Goal: Task Accomplishment & Management: Use online tool/utility

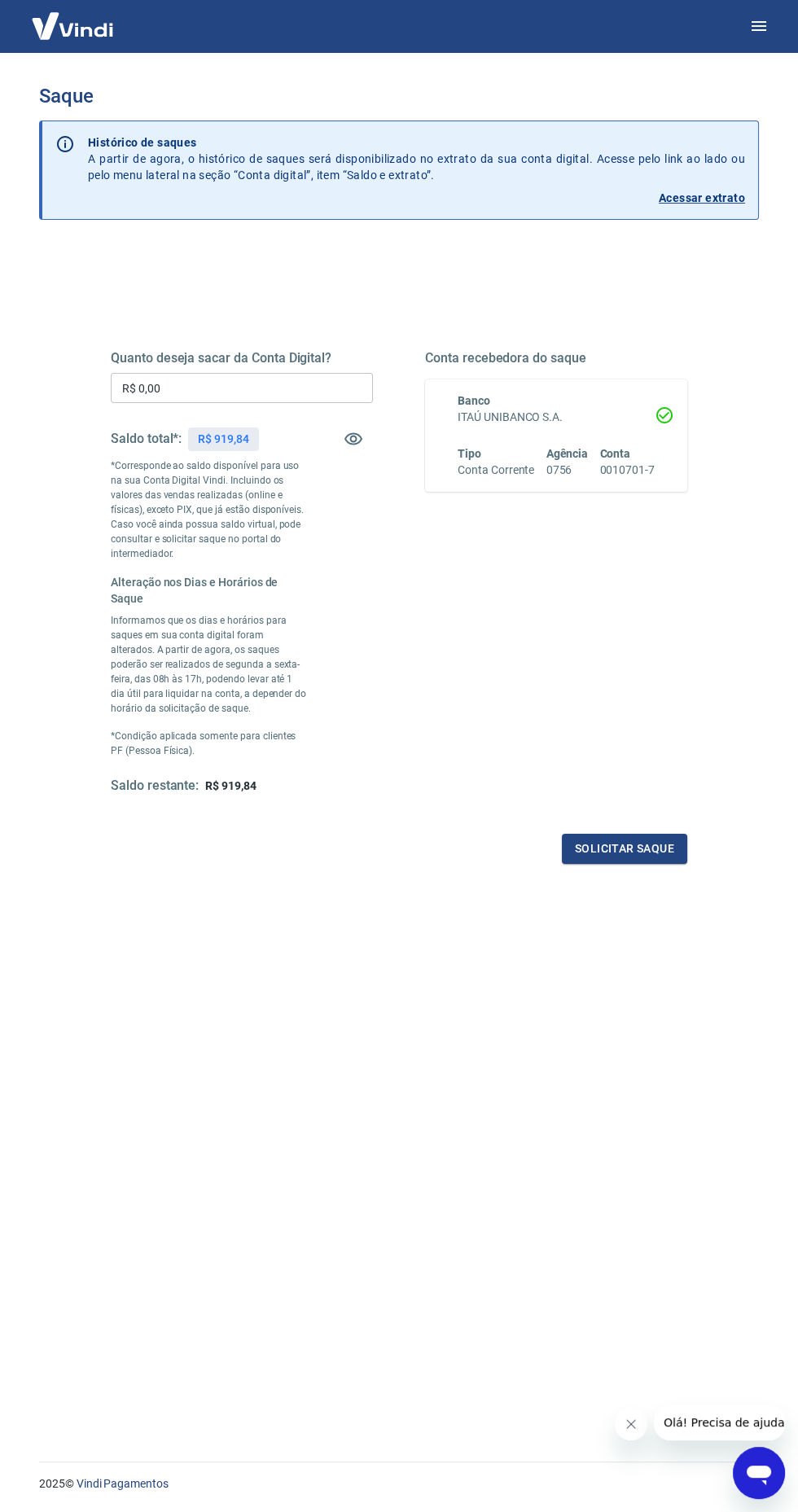
click at [175, 389] on input "R$ 0,00" at bounding box center [242, 388] width 262 height 30
click at [200, 386] on input "R$ 0,00" at bounding box center [242, 388] width 262 height 30
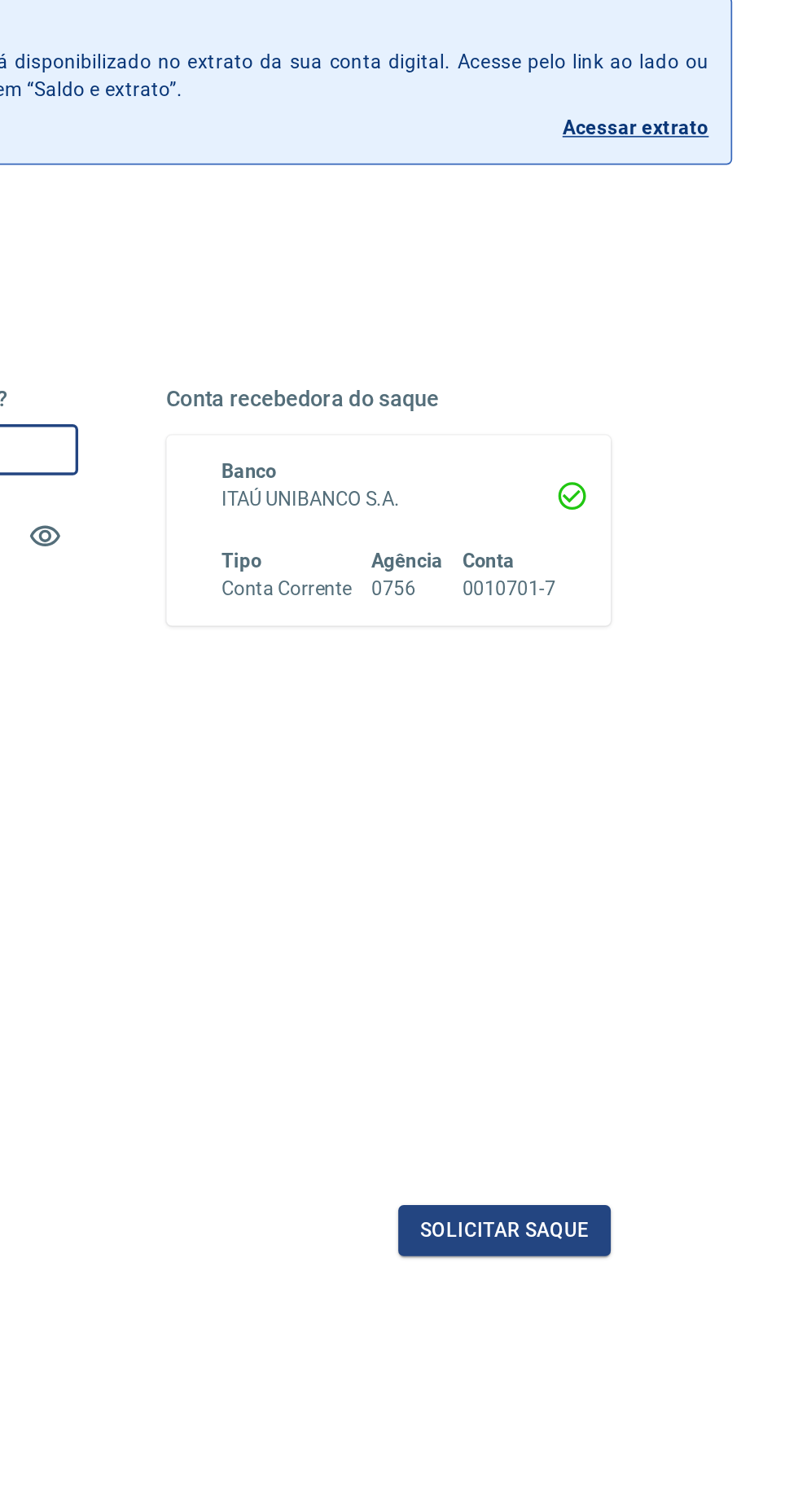
type input "R$ 919,84"
click at [653, 838] on button "Solicitar saque" at bounding box center [624, 848] width 125 height 30
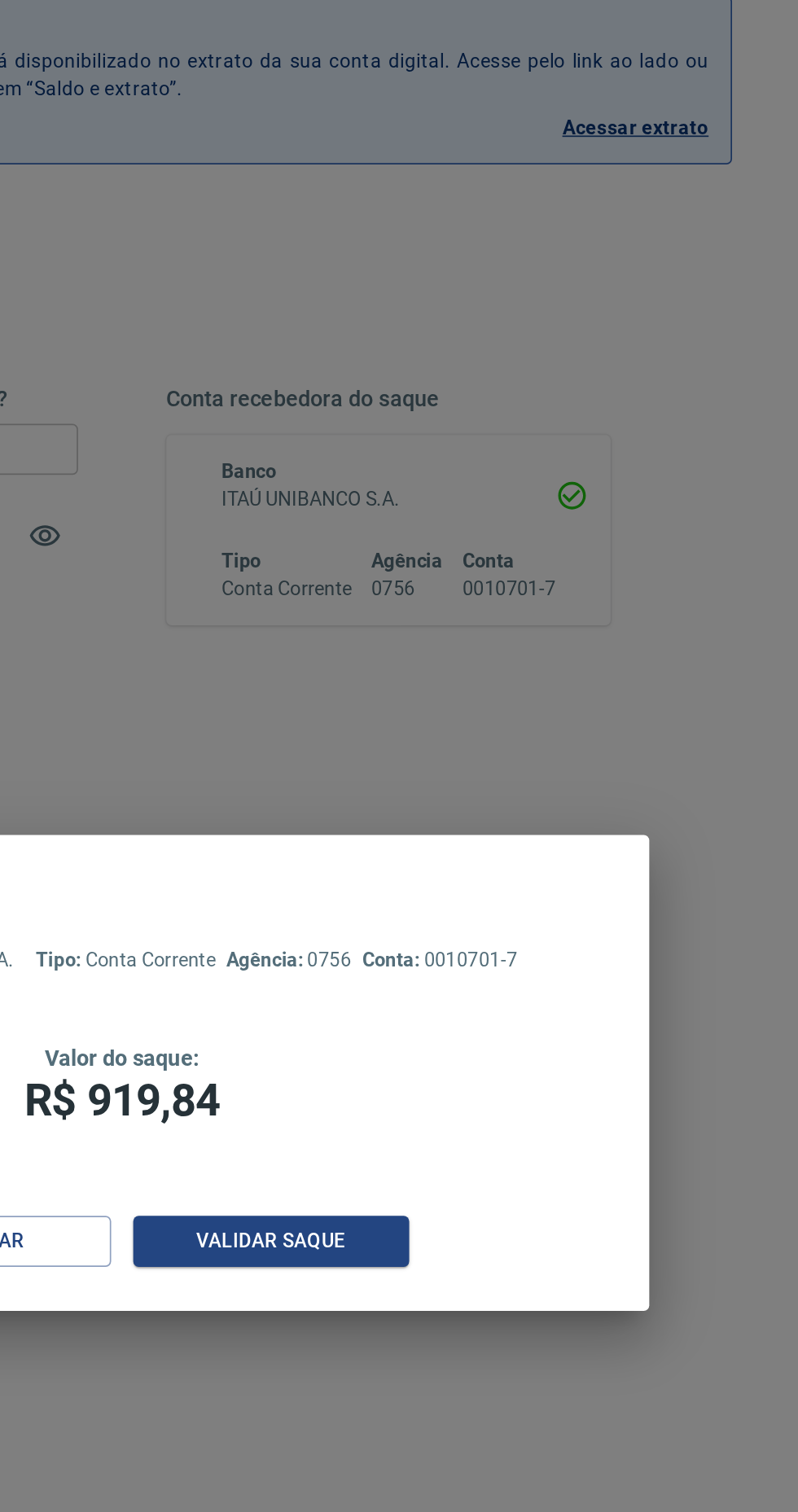
click at [534, 854] on button "Validar saque" at bounding box center [487, 855] width 163 height 30
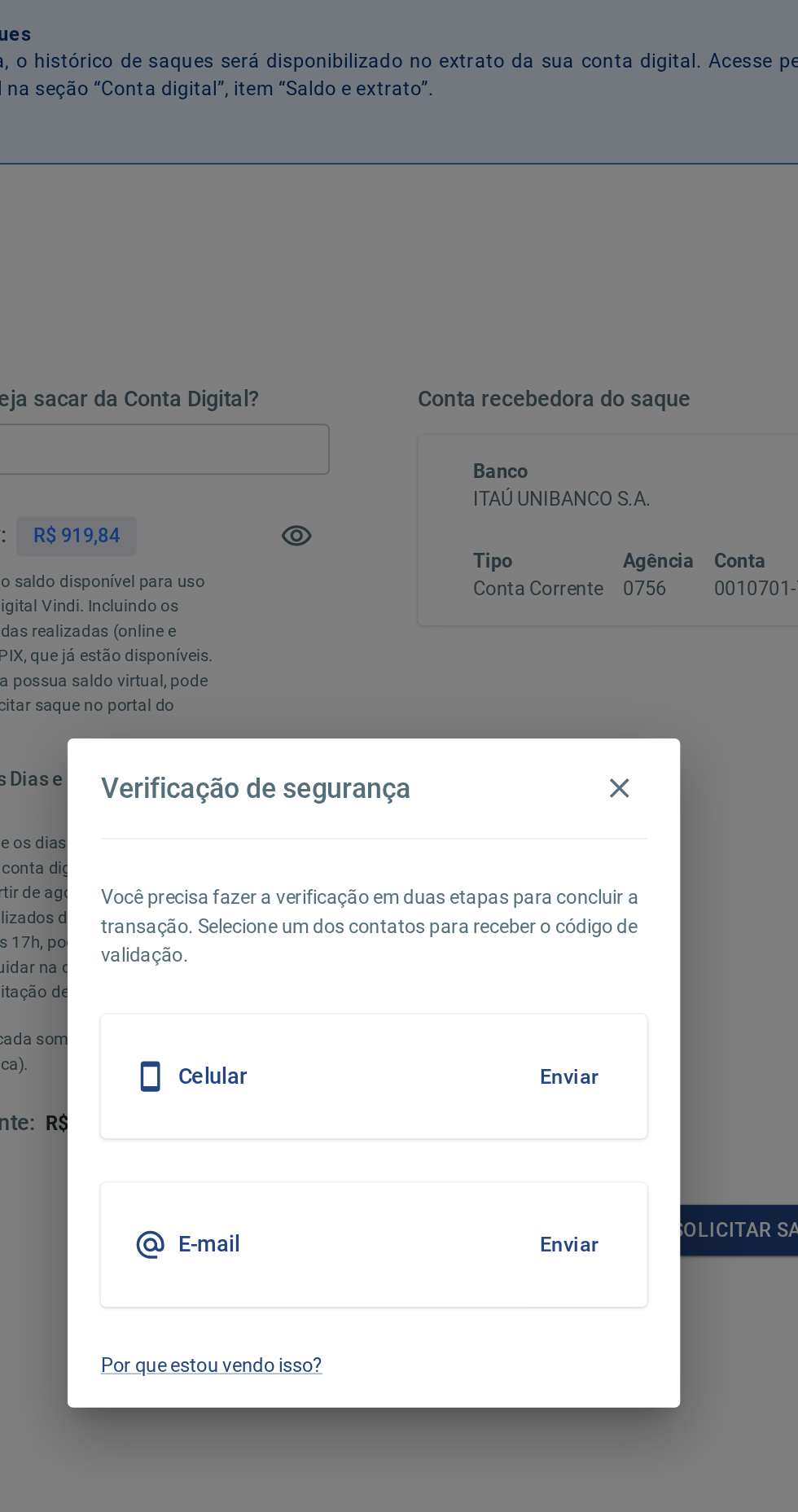
click at [526, 756] on button "Enviar" at bounding box center [514, 758] width 53 height 34
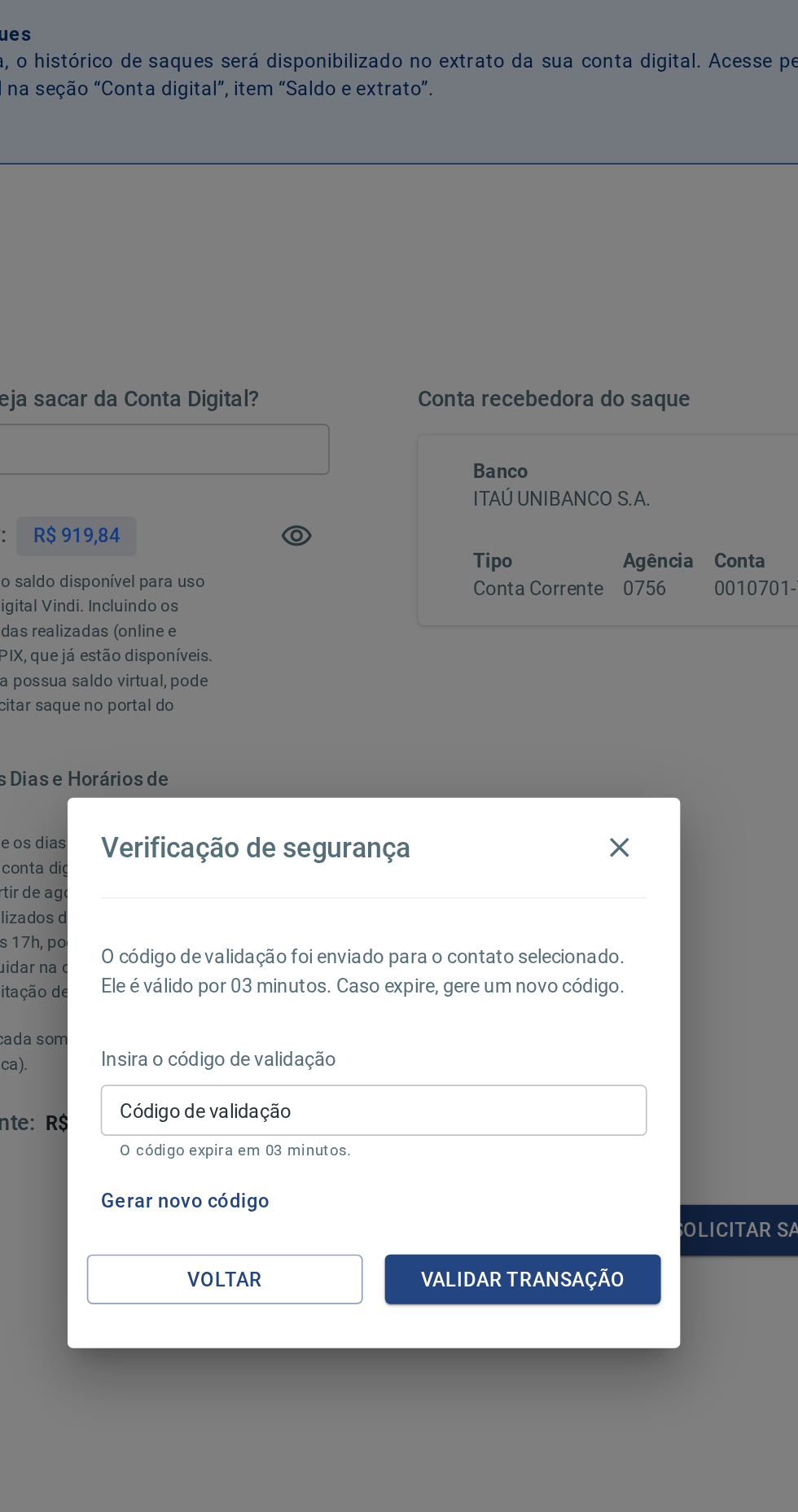
click at [491, 775] on input "Código de validação" at bounding box center [399, 777] width 323 height 30
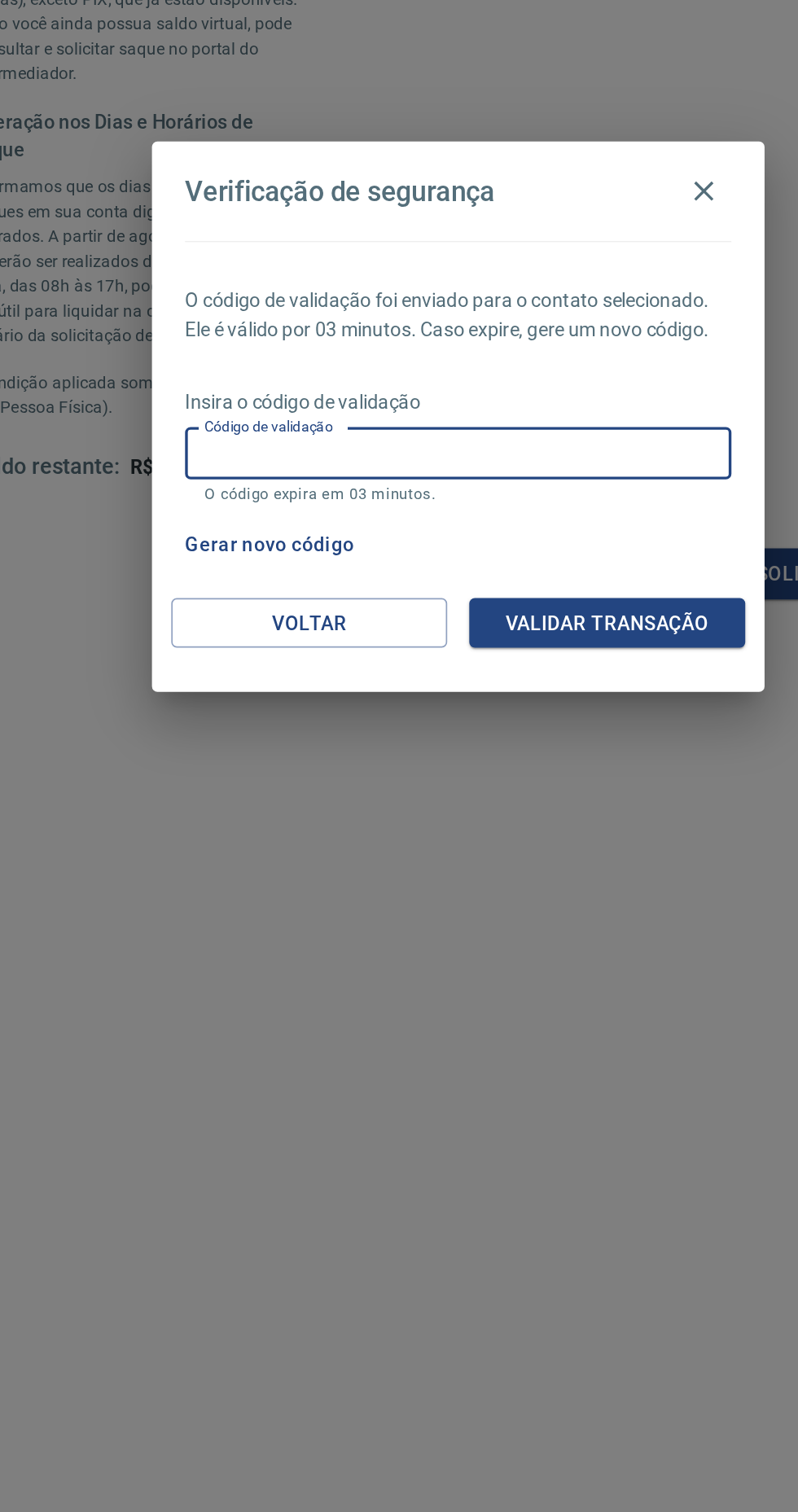
click at [459, 1298] on div "Verificação de segurança O código de validação foi enviado para o contato selec…" at bounding box center [399, 756] width 798 height 1512
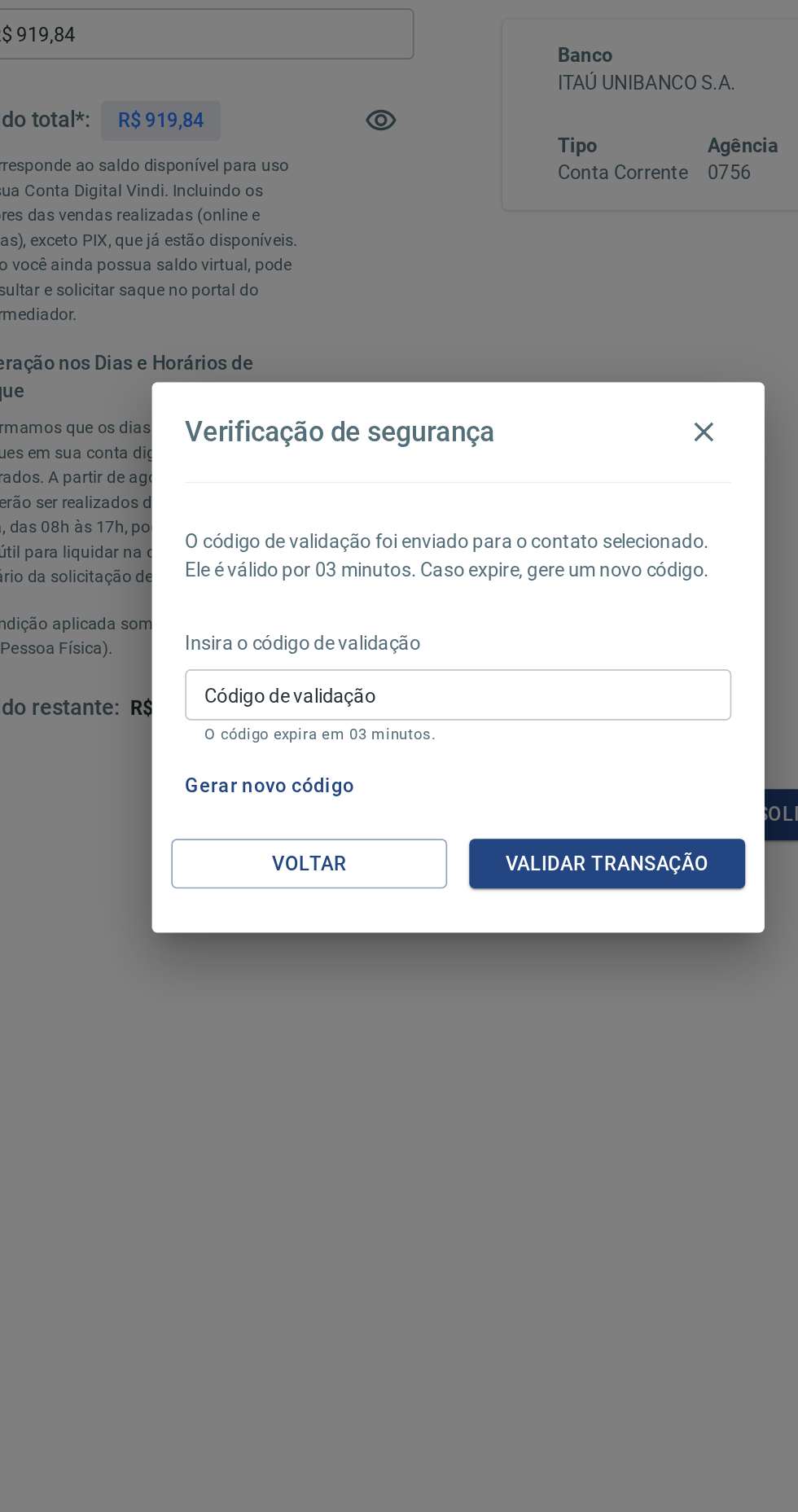
click at [491, 779] on input "Código de validação" at bounding box center [399, 777] width 323 height 30
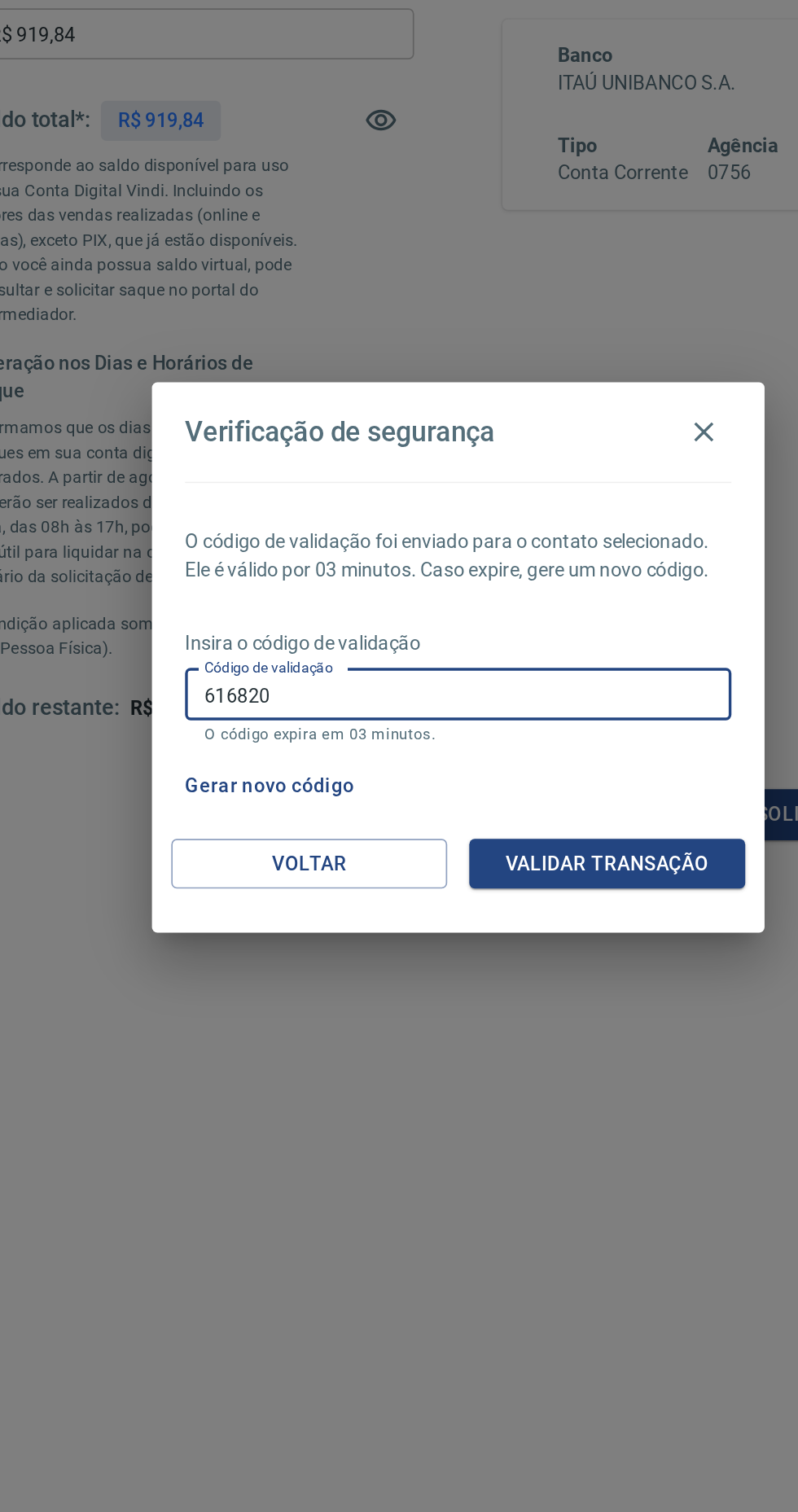
type input "616820"
click at [539, 877] on button "Validar transação" at bounding box center [487, 877] width 163 height 30
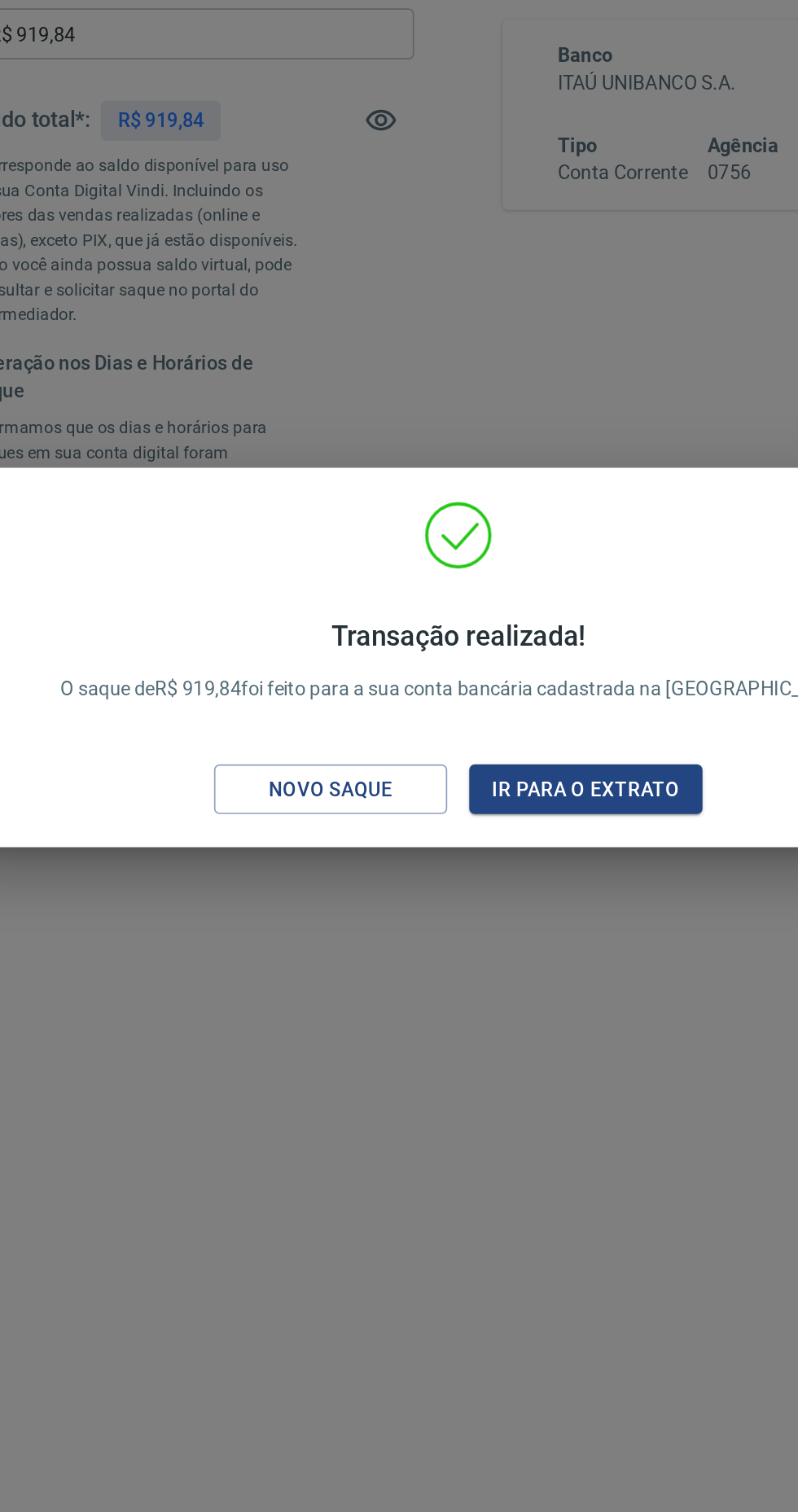
click at [350, 820] on button "Novo saque" at bounding box center [324, 833] width 138 height 30
